Goal: Transaction & Acquisition: Book appointment/travel/reservation

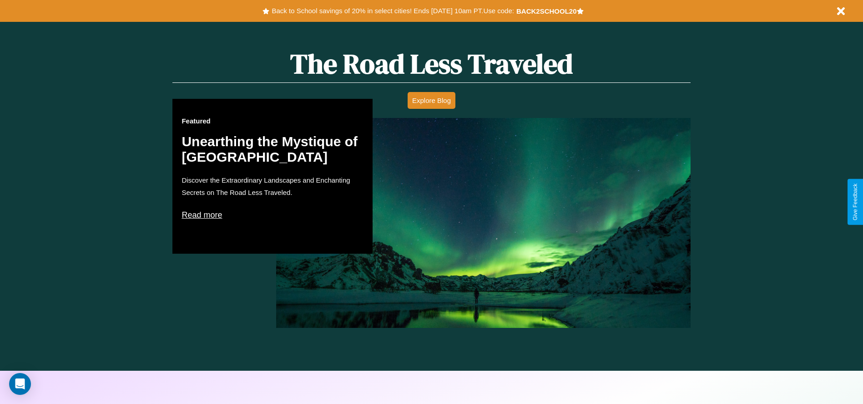
scroll to position [520, 0]
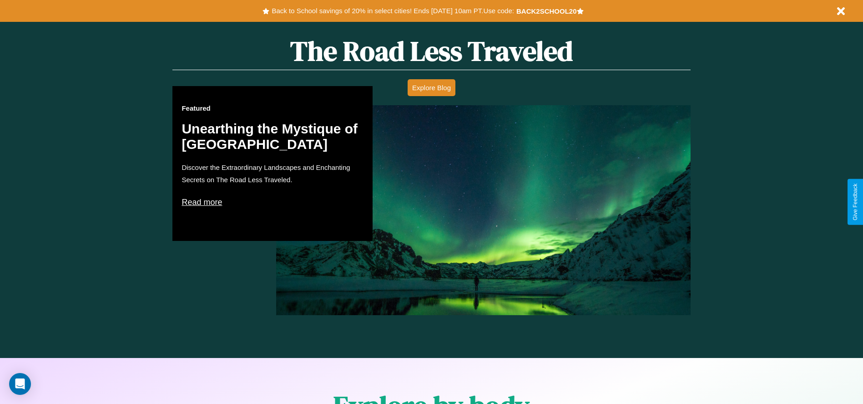
click at [273, 202] on p "Read more" at bounding box center [273, 202] width 182 height 15
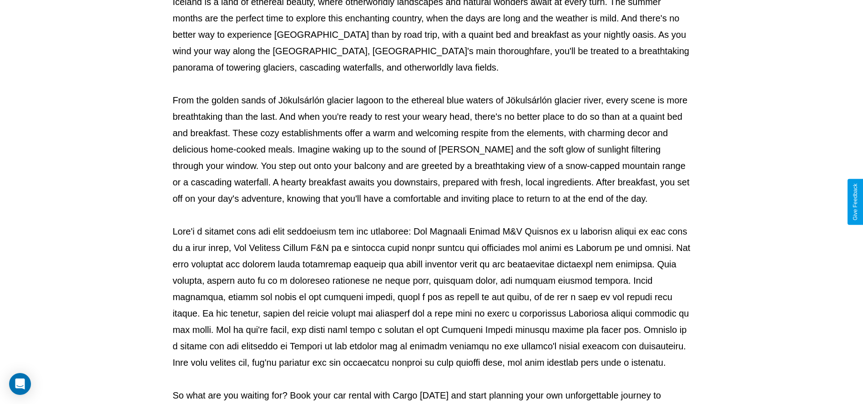
scroll to position [302, 0]
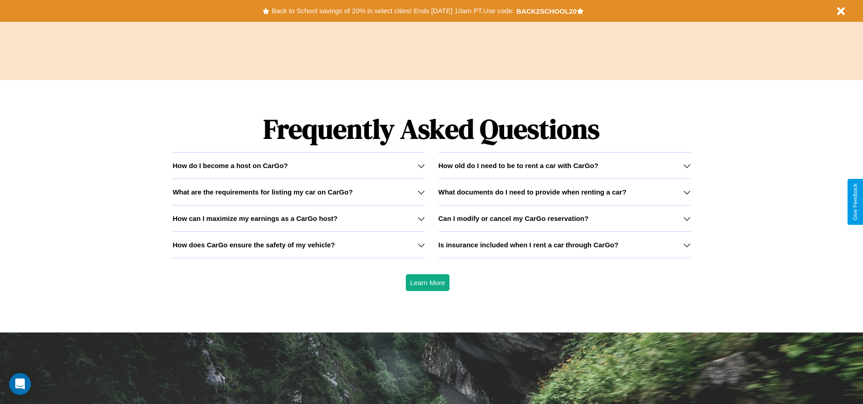
scroll to position [1306, 0]
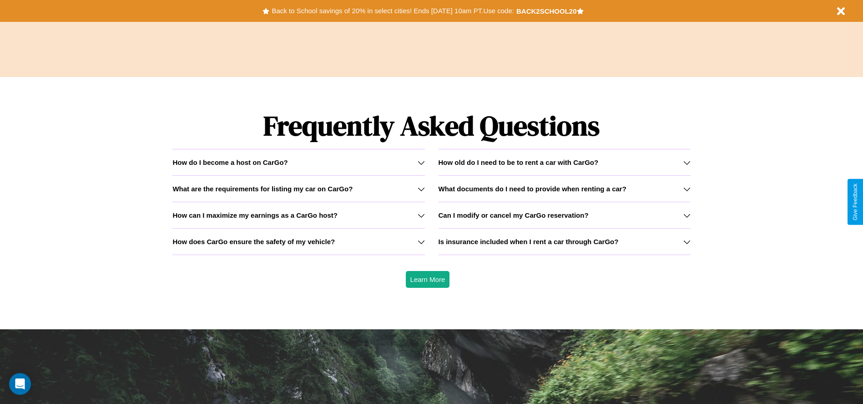
click at [564, 241] on h3 "Is insurance included when I rent a car through CarGo?" at bounding box center [529, 242] width 180 height 8
click at [299, 188] on h3 "What are the requirements for listing my car on CarGo?" at bounding box center [263, 189] width 180 height 8
click at [299, 215] on h3 "How can I maximize my earnings as a CarGo host?" at bounding box center [255, 215] width 165 height 8
click at [421, 215] on icon at bounding box center [421, 215] width 7 height 7
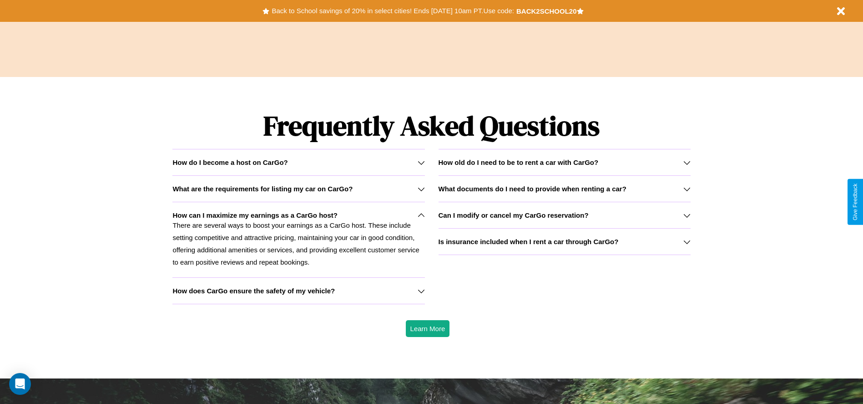
click at [564, 162] on h3 "How old do I need to be to rent a car with CarGo?" at bounding box center [519, 162] width 160 height 8
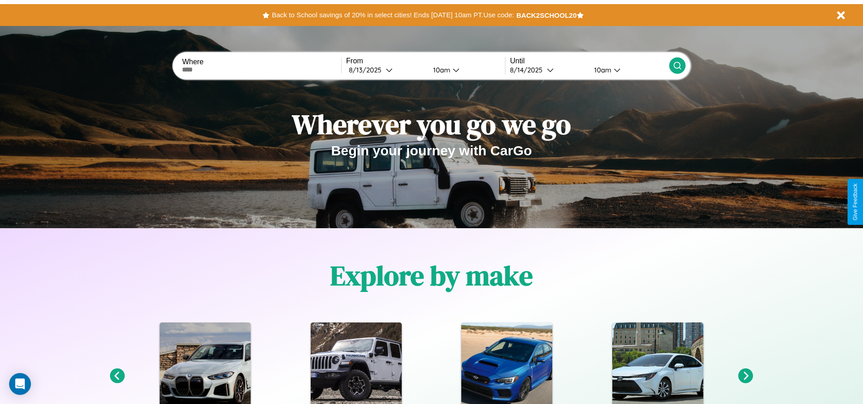
scroll to position [0, 0]
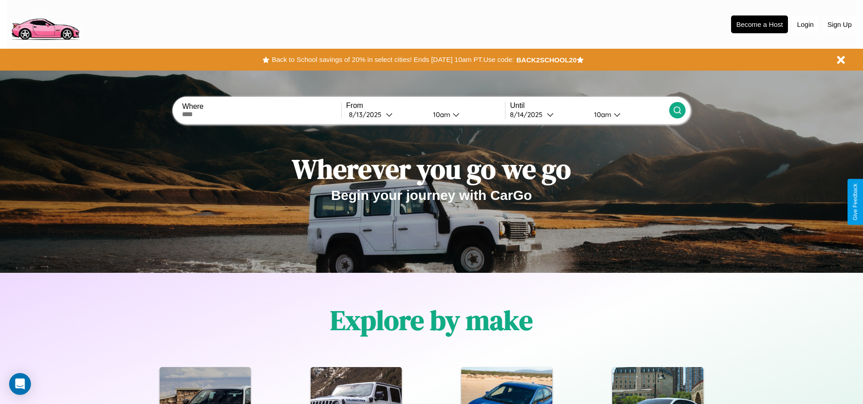
click at [262, 114] on input "text" at bounding box center [261, 114] width 159 height 7
type input "**********"
click at [386, 114] on icon at bounding box center [389, 114] width 7 height 7
select select "*"
select select "****"
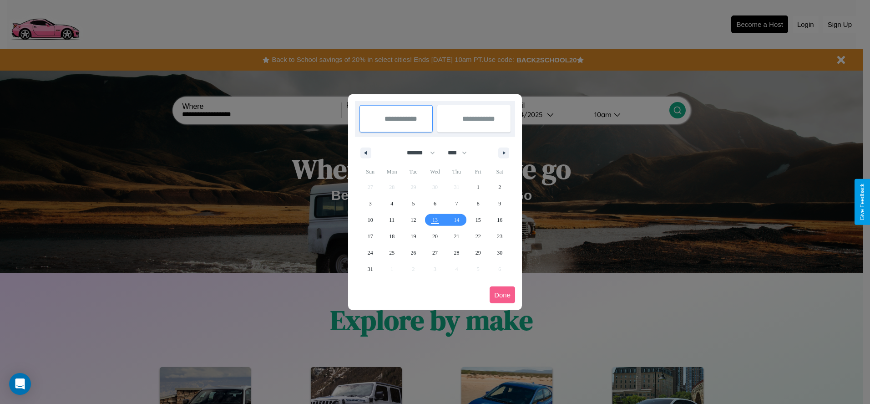
click at [417, 152] on select "******* ******** ***** ***** *** **** **** ****** ********* ******* ******** **…" at bounding box center [419, 152] width 39 height 15
click at [478, 252] on span "29" at bounding box center [478, 252] width 5 height 16
type input "**********"
click at [504, 152] on icon "button" at bounding box center [505, 153] width 5 height 4
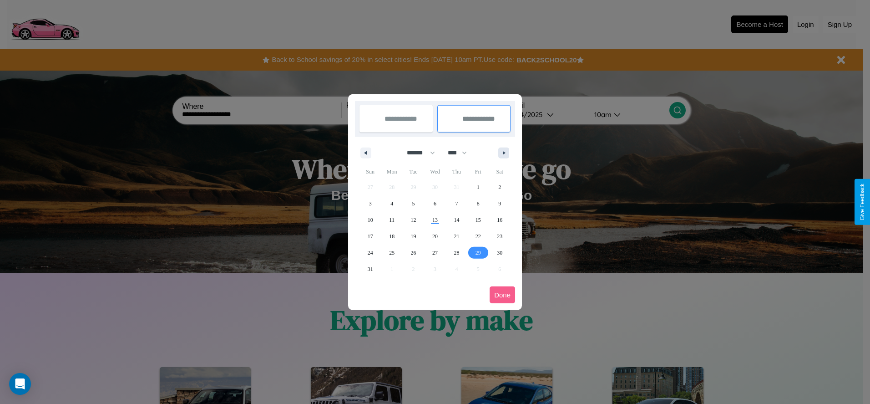
select select "*"
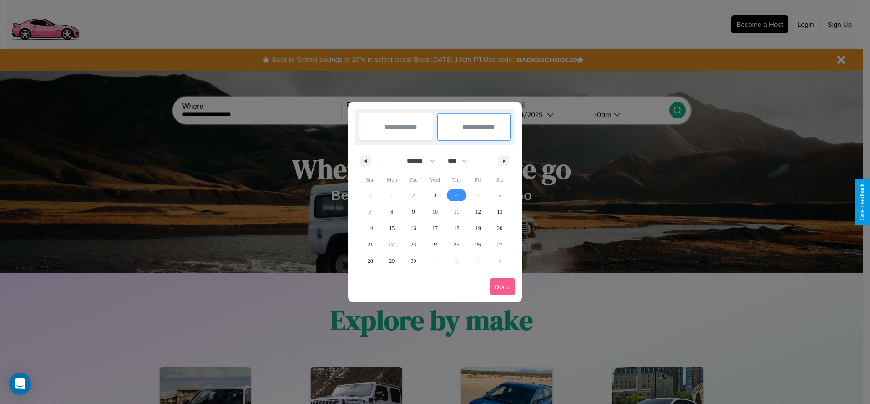
click at [457, 195] on span "4" at bounding box center [456, 195] width 3 height 16
type input "**********"
select select "*"
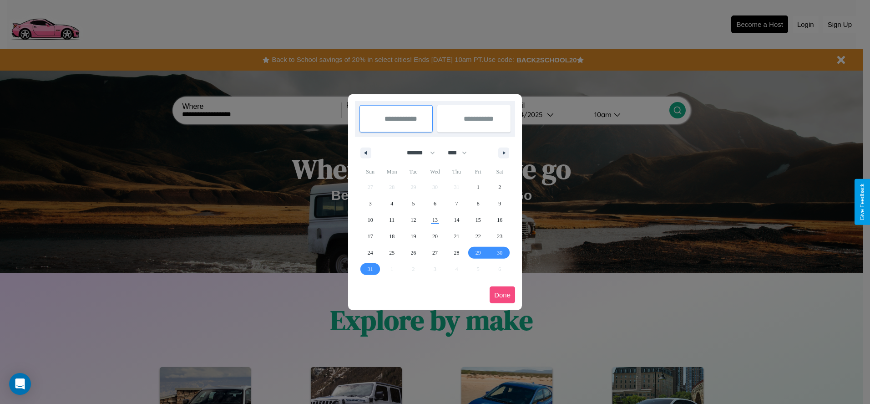
click at [502, 294] on button "Done" at bounding box center [502, 294] width 25 height 17
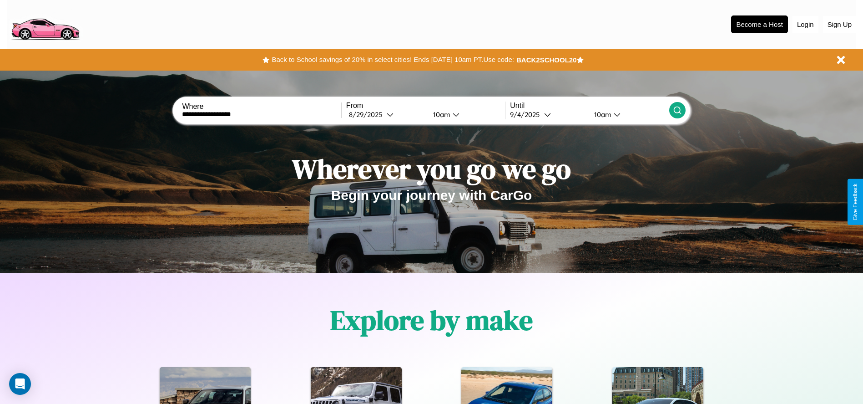
click at [677, 110] on icon at bounding box center [677, 110] width 9 height 9
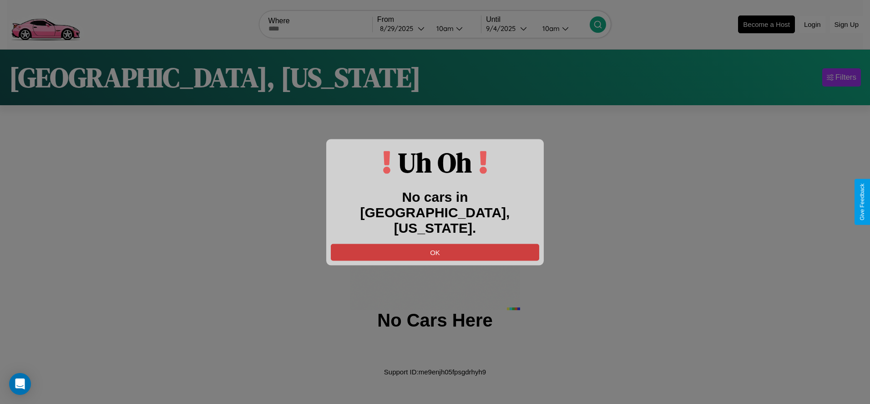
click at [435, 244] on button "OK" at bounding box center [435, 252] width 208 height 17
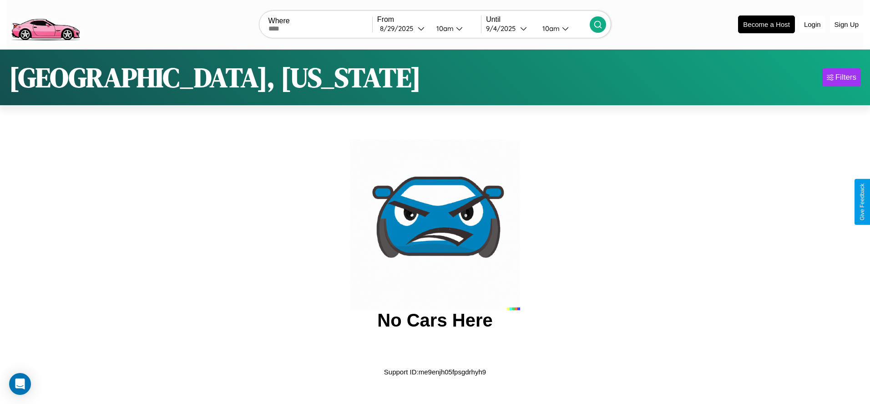
click at [45, 23] on img at bounding box center [45, 24] width 77 height 38
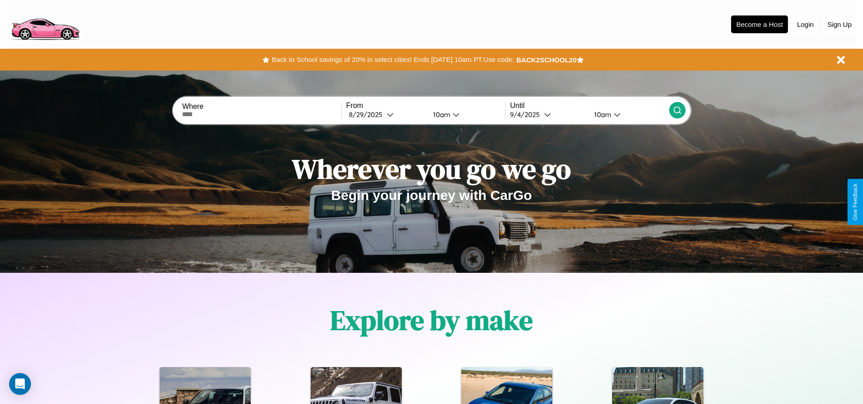
scroll to position [1101, 0]
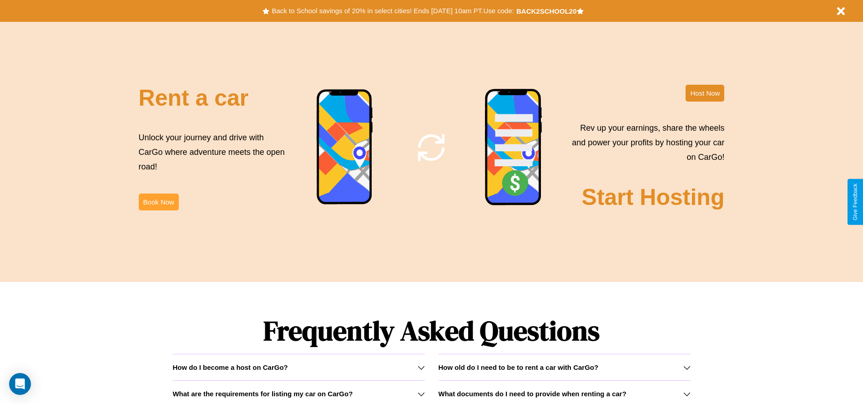
click at [158, 202] on button "Book Now" at bounding box center [159, 201] width 40 height 17
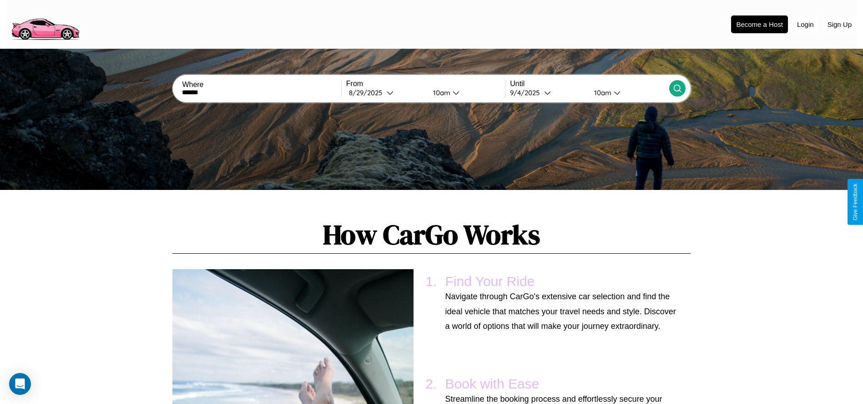
scroll to position [894, 0]
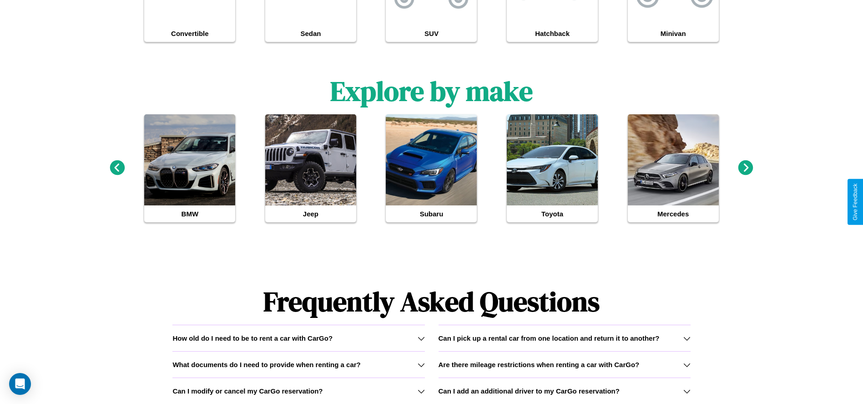
type input "******"
click at [564, 391] on h3 "Can I add an additional driver to my CarGo reservation?" at bounding box center [529, 391] width 181 height 8
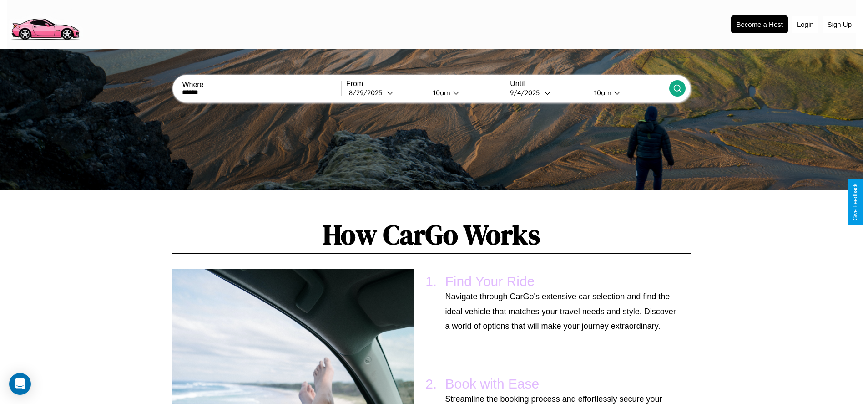
click at [677, 88] on icon at bounding box center [677, 88] width 9 height 9
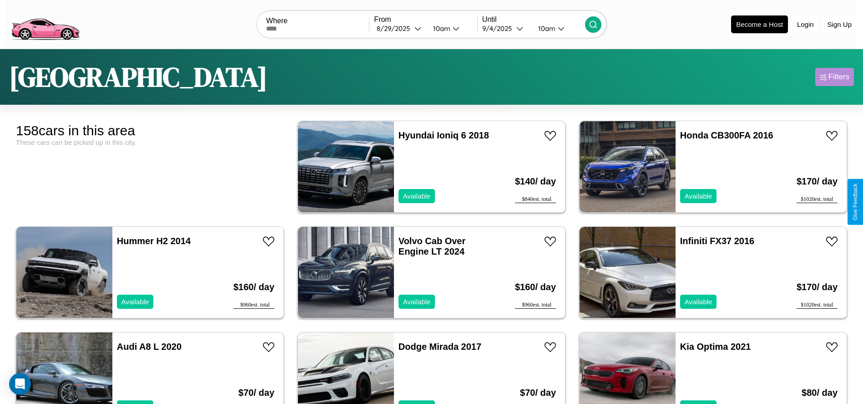
click at [835, 77] on div "Filters" at bounding box center [839, 76] width 21 height 9
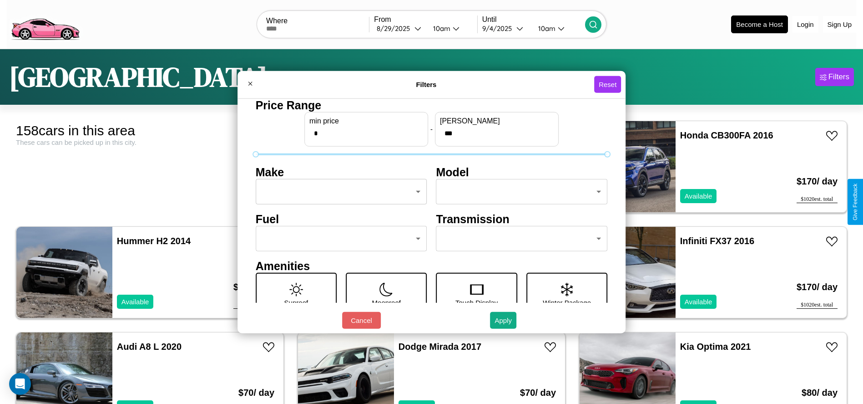
click at [339, 192] on body "CarGo Where From 8 / 29 / 2025 10am Until 9 / 4 / 2025 10am Become a Host Login…" at bounding box center [431, 230] width 863 height 460
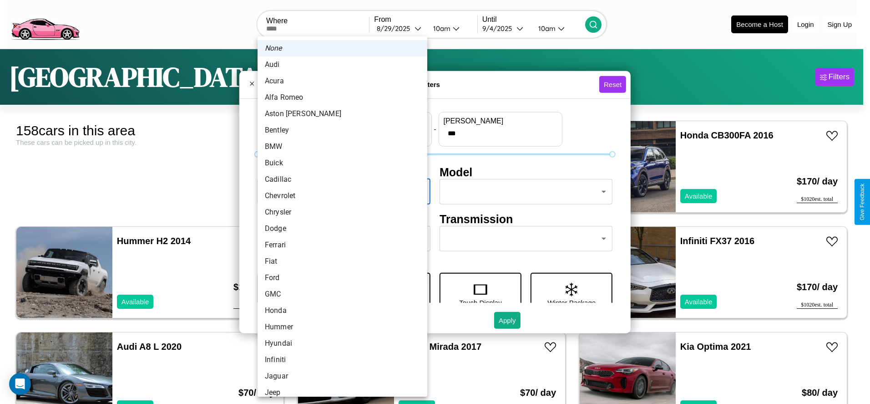
click at [339, 179] on li "Cadillac" at bounding box center [343, 179] width 170 height 16
type input "********"
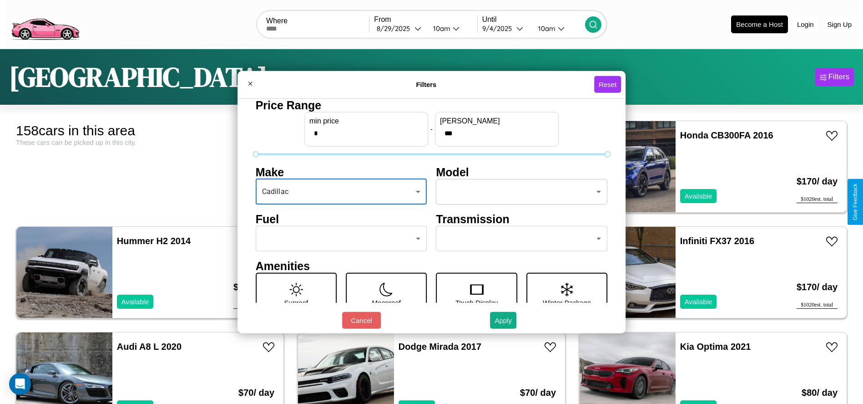
scroll to position [126, 0]
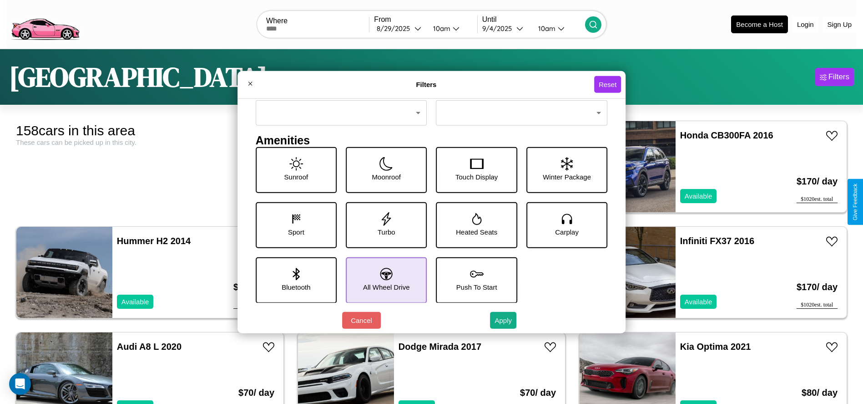
click at [383, 279] on icon at bounding box center [387, 274] width 12 height 12
click at [473, 224] on icon at bounding box center [477, 219] width 10 height 12
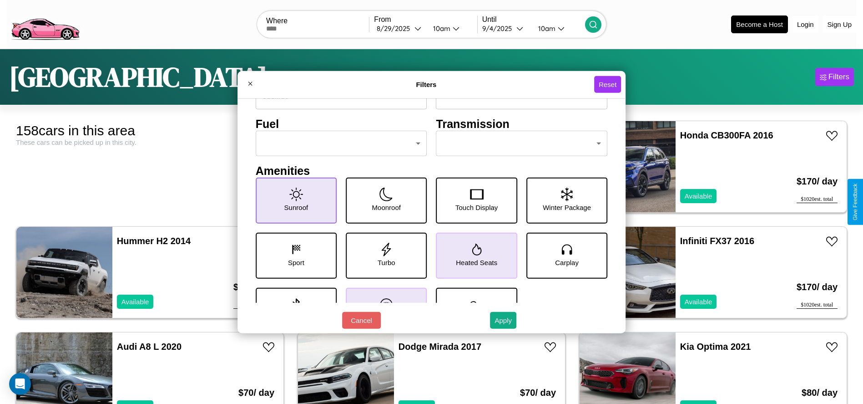
click at [294, 200] on icon at bounding box center [296, 194] width 14 height 14
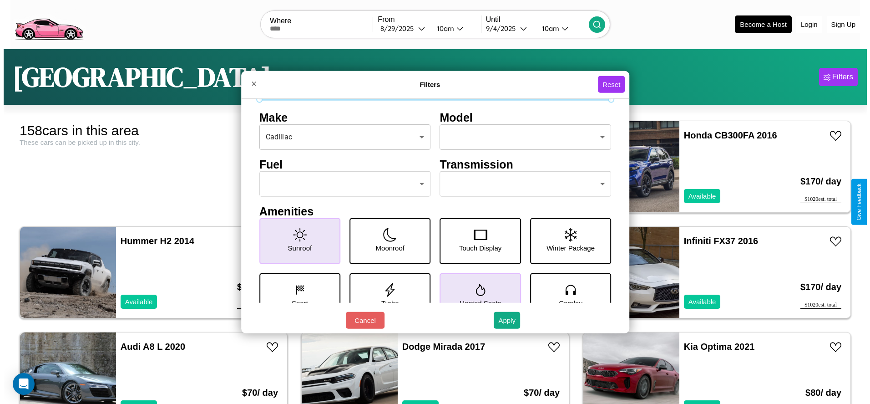
scroll to position [38, 0]
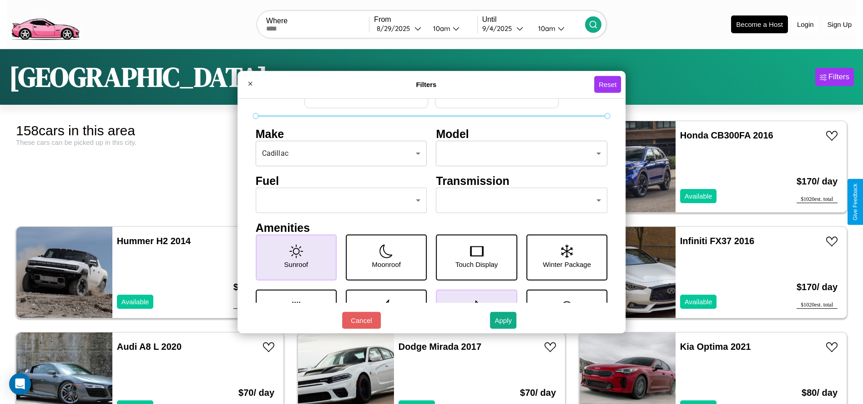
click at [339, 200] on body "CarGo Where From 8 / 29 / 2025 10am Until 9 / 4 / 2025 10am Become a Host Login…" at bounding box center [431, 230] width 863 height 460
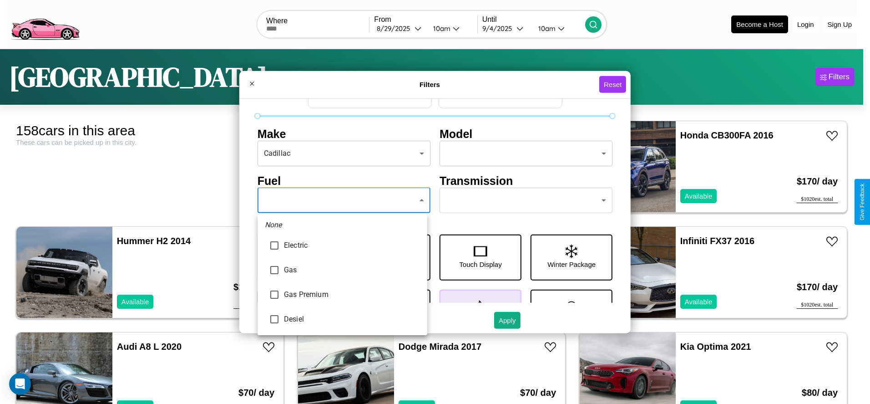
type input "********"
click at [342, 200] on div at bounding box center [435, 202] width 870 height 404
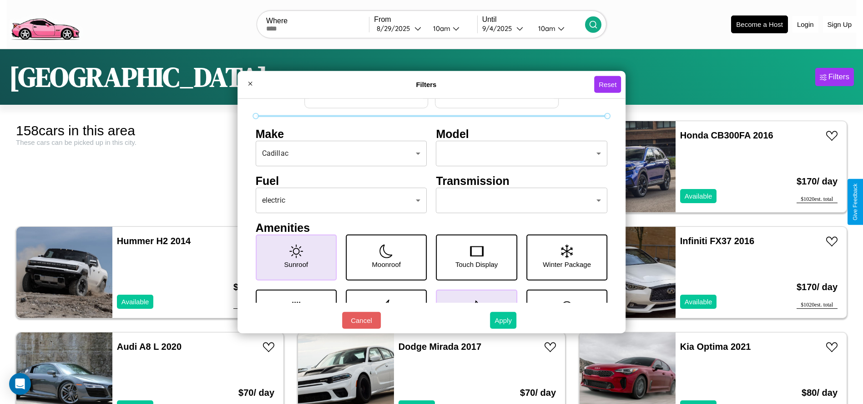
click at [504, 320] on button "Apply" at bounding box center [503, 320] width 26 height 17
